Goal: Information Seeking & Learning: Find specific fact

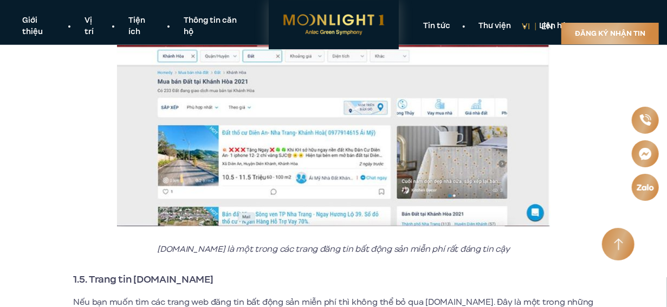
scroll to position [1843, 0]
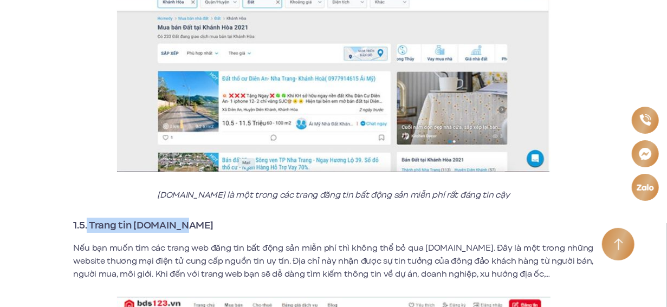
drag, startPoint x: 88, startPoint y: 213, endPoint x: 182, endPoint y: 219, distance: 94.5
click at [182, 219] on h3 "1.5. Trang tin [DOMAIN_NAME]" at bounding box center [334, 225] width 521 height 15
copy strong "Trang tin [DOMAIN_NAME]"
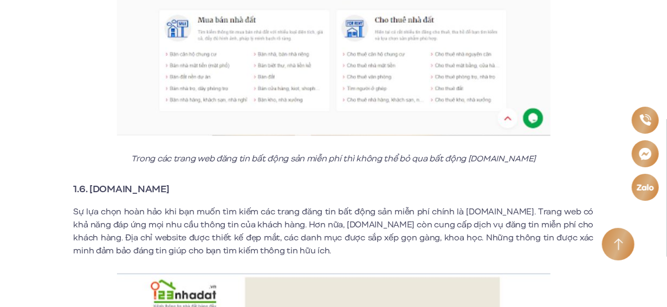
scroll to position [2331, 0]
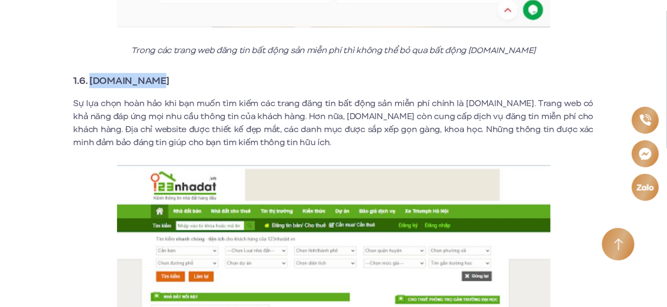
drag, startPoint x: 90, startPoint y: 71, endPoint x: 155, endPoint y: 71, distance: 64.5
click at [155, 73] on h3 "1.6. [DOMAIN_NAME]" at bounding box center [334, 80] width 521 height 15
copy strong "[DOMAIN_NAME]"
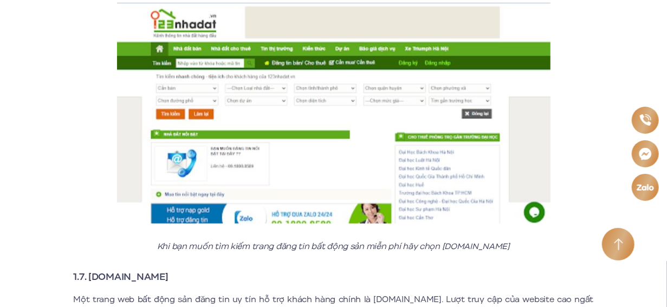
scroll to position [2711, 0]
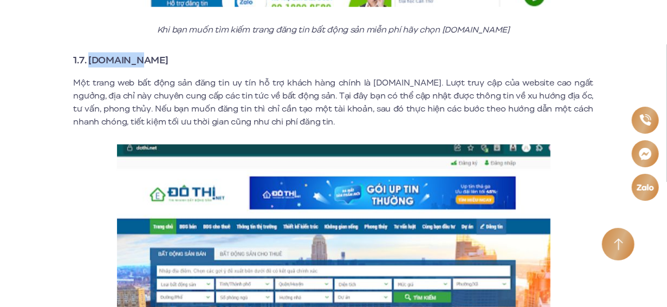
drag, startPoint x: 89, startPoint y: 48, endPoint x: 137, endPoint y: 52, distance: 48.4
click at [137, 53] on h3 "1.7. [DOMAIN_NAME]" at bounding box center [334, 60] width 521 height 15
copy strong "[DOMAIN_NAME]"
